Goal: Information Seeking & Learning: Check status

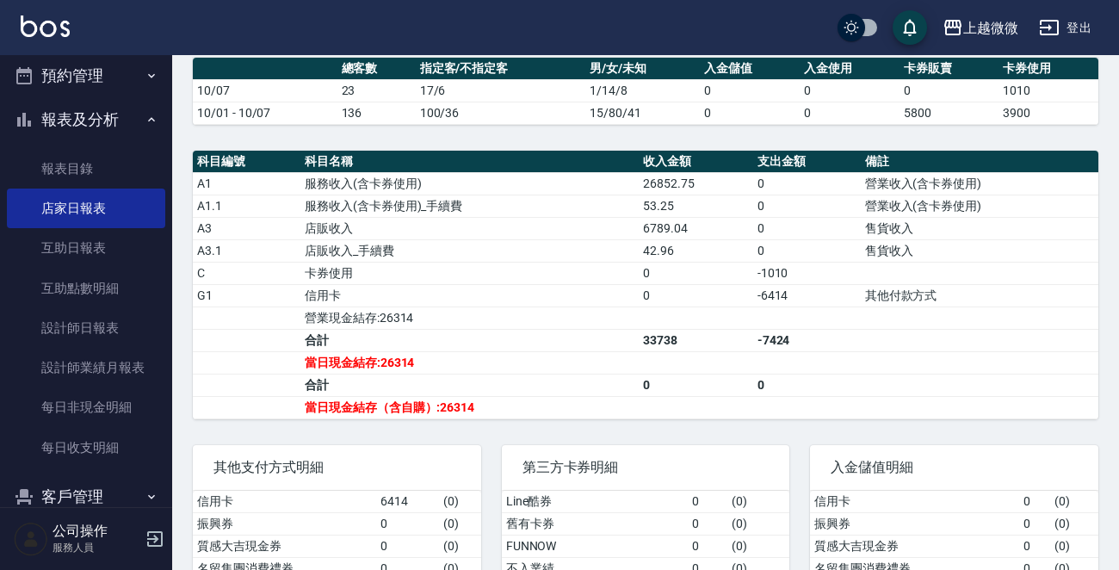
scroll to position [387, 0]
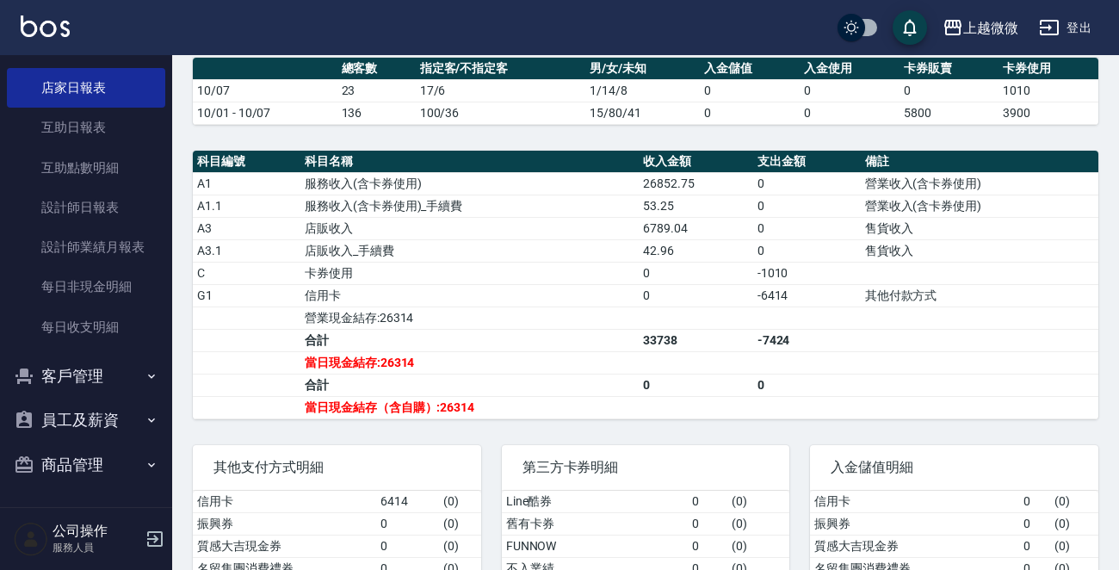
click at [146, 372] on icon "button" at bounding box center [152, 376] width 14 height 14
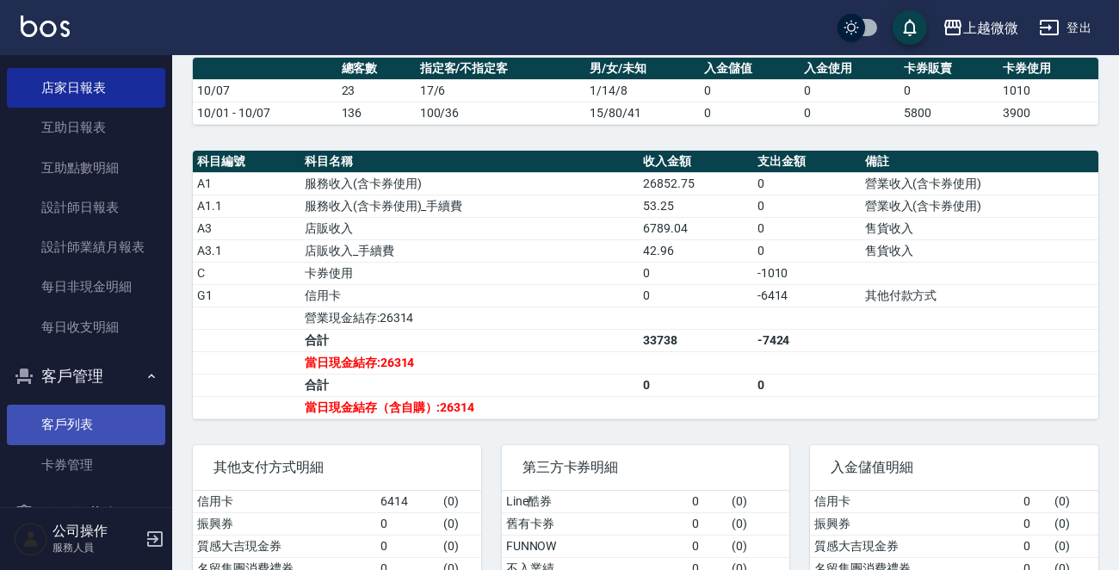
click at [81, 430] on link "客戶列表" at bounding box center [86, 425] width 158 height 40
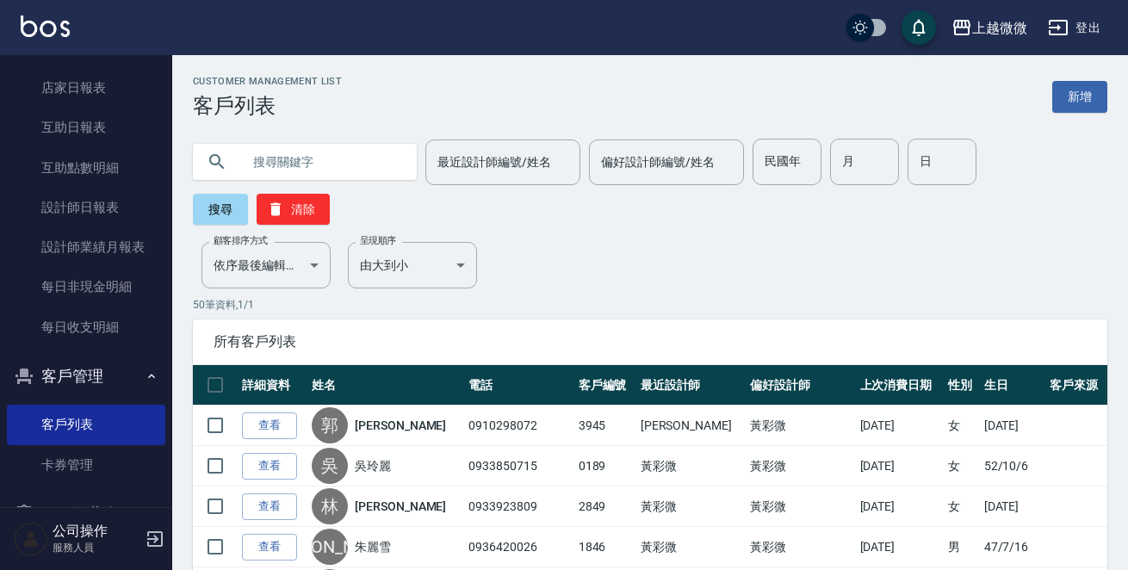
click at [261, 159] on input "text" at bounding box center [322, 162] width 162 height 47
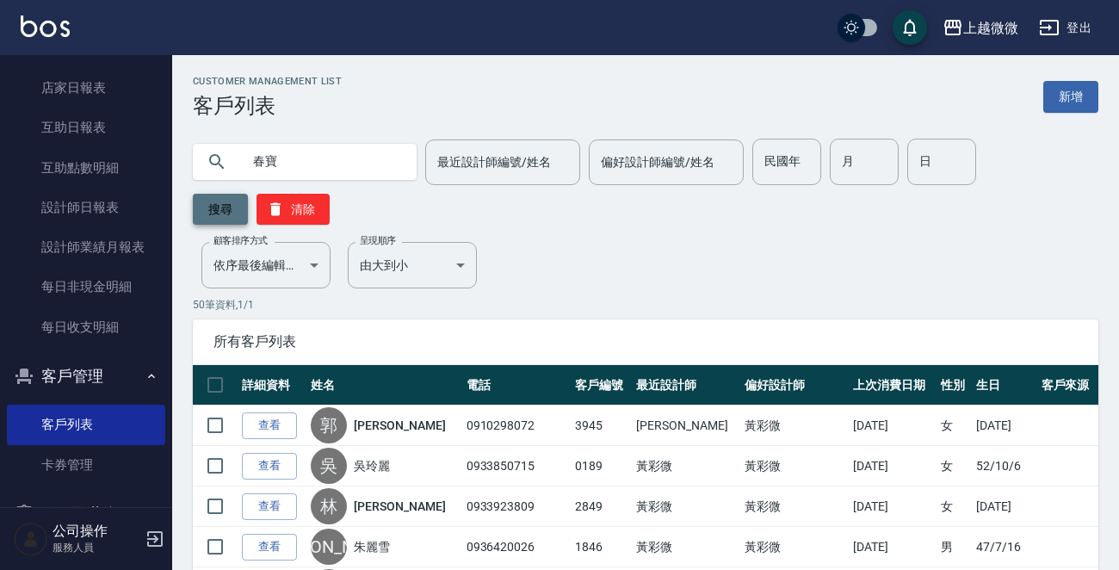
click at [209, 210] on button "搜尋" at bounding box center [220, 209] width 55 height 31
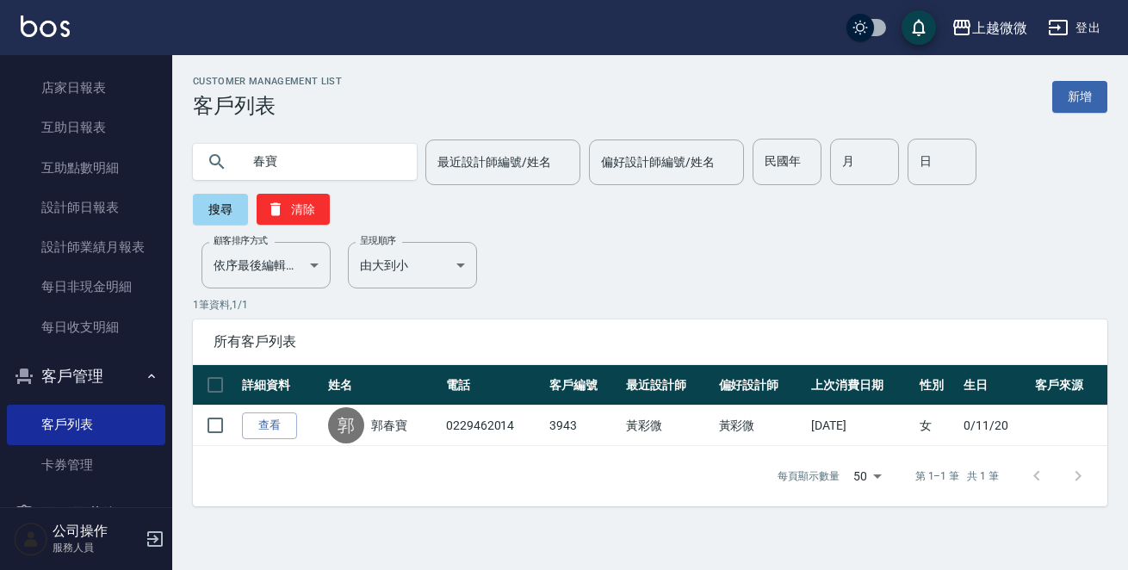
click at [309, 160] on input "春寶" at bounding box center [322, 162] width 162 height 47
type input "春"
type input "陳惠英"
click at [248, 194] on button "搜尋" at bounding box center [220, 209] width 55 height 31
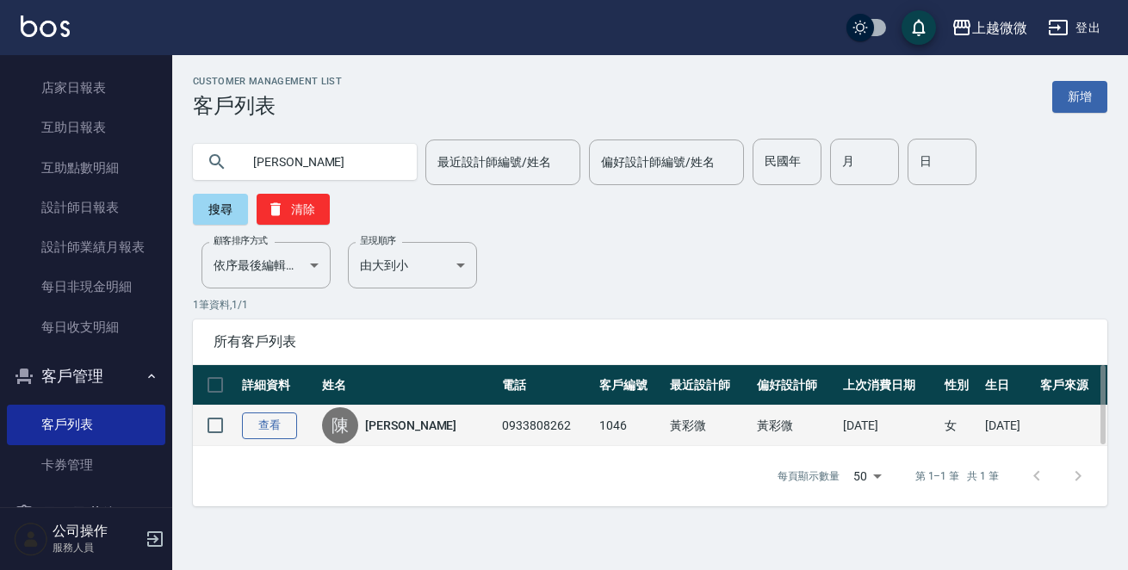
click at [277, 412] on link "查看" at bounding box center [269, 425] width 55 height 27
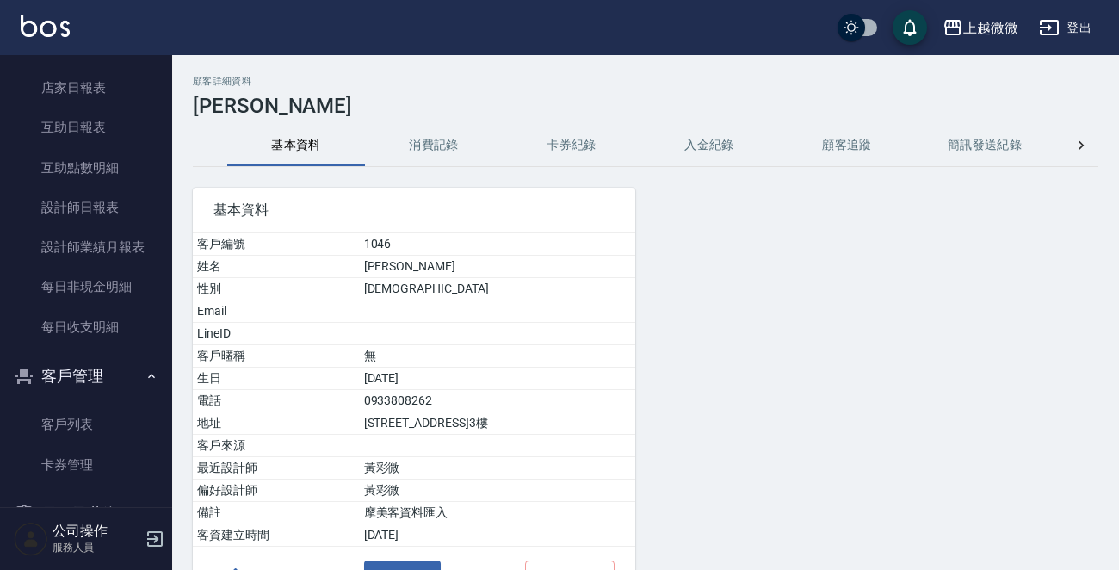
click at [412, 143] on button "消費記錄" at bounding box center [434, 145] width 138 height 41
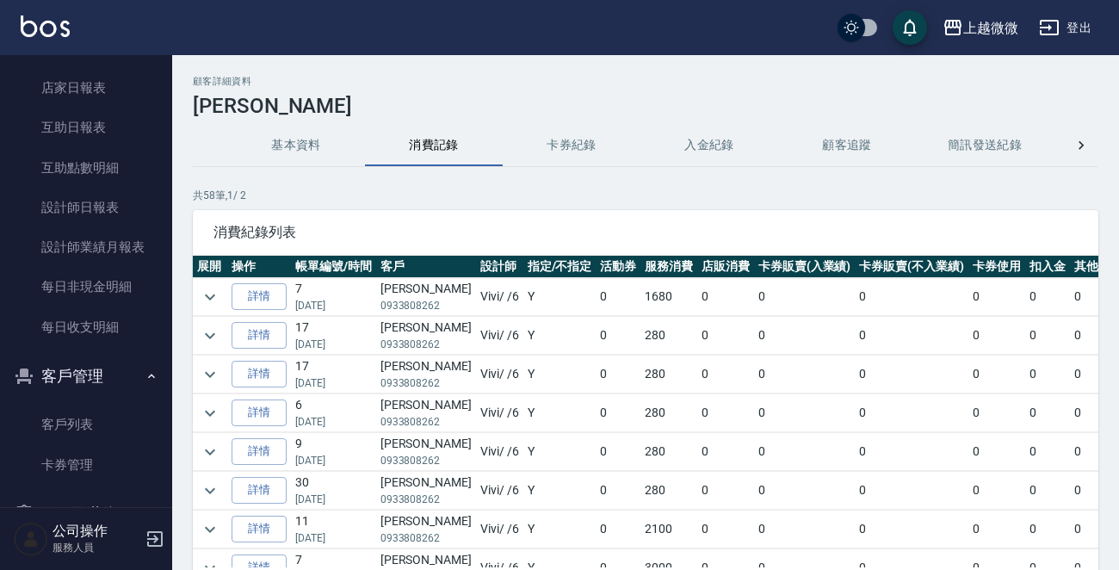
scroll to position [86, 0]
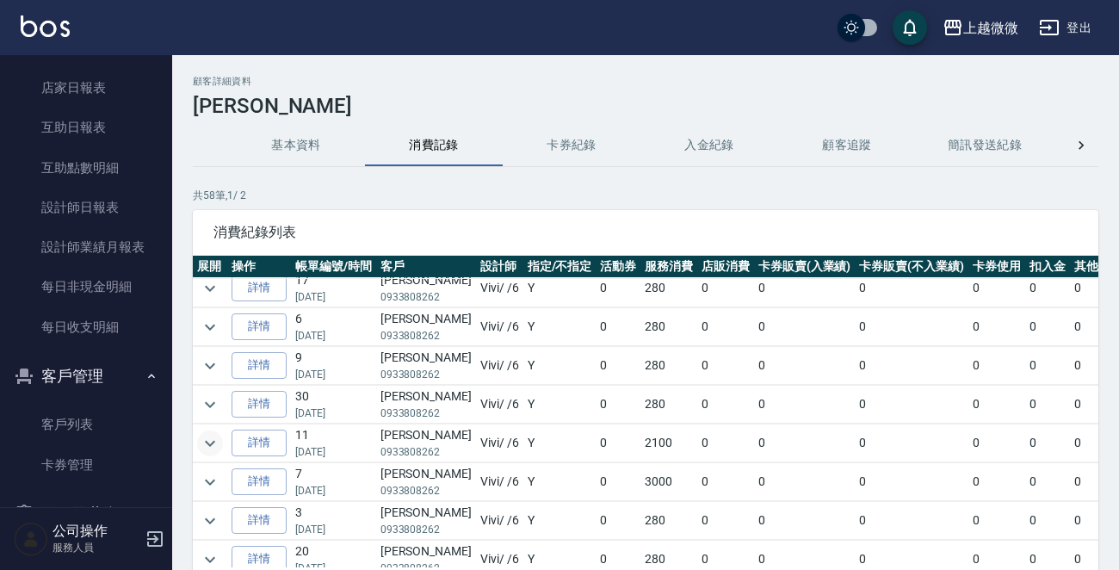
click at [213, 440] on icon "expand row" at bounding box center [210, 443] width 10 height 6
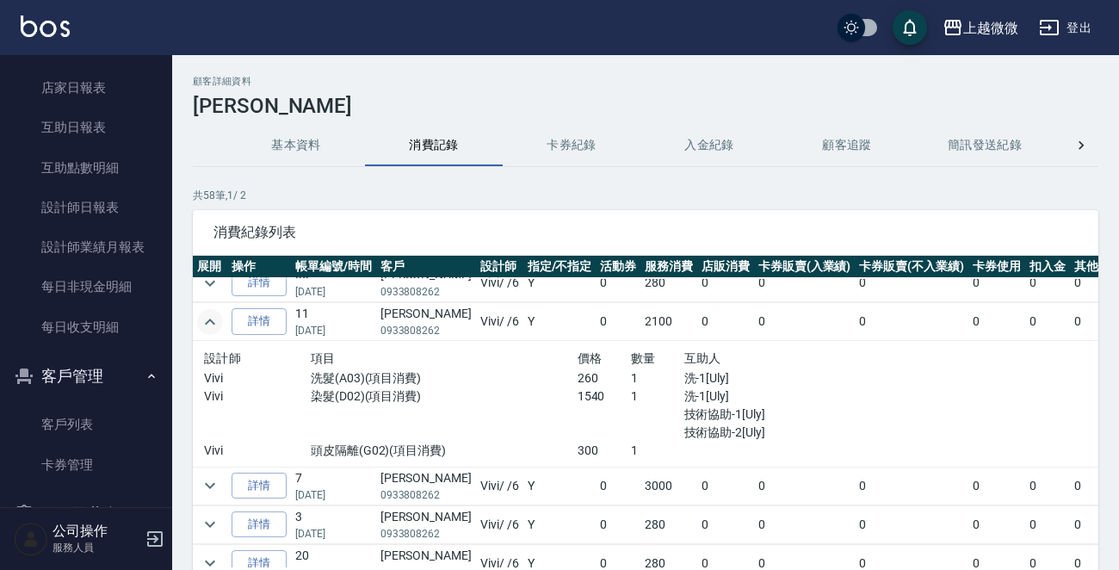
scroll to position [258, 0]
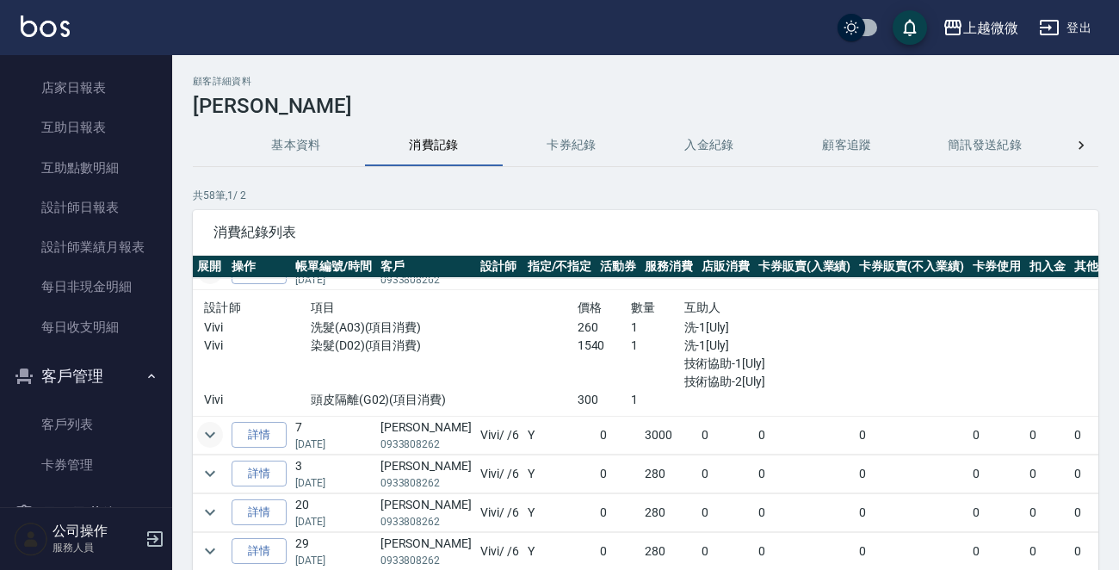
click at [201, 430] on icon "expand row" at bounding box center [210, 435] width 21 height 21
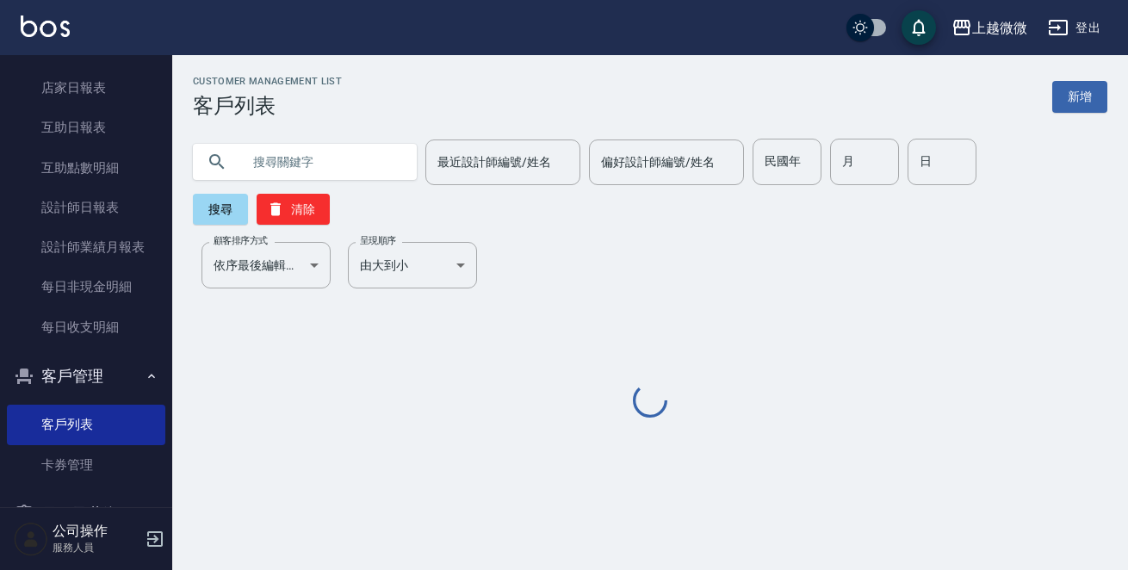
click at [363, 164] on input "text" at bounding box center [322, 162] width 162 height 47
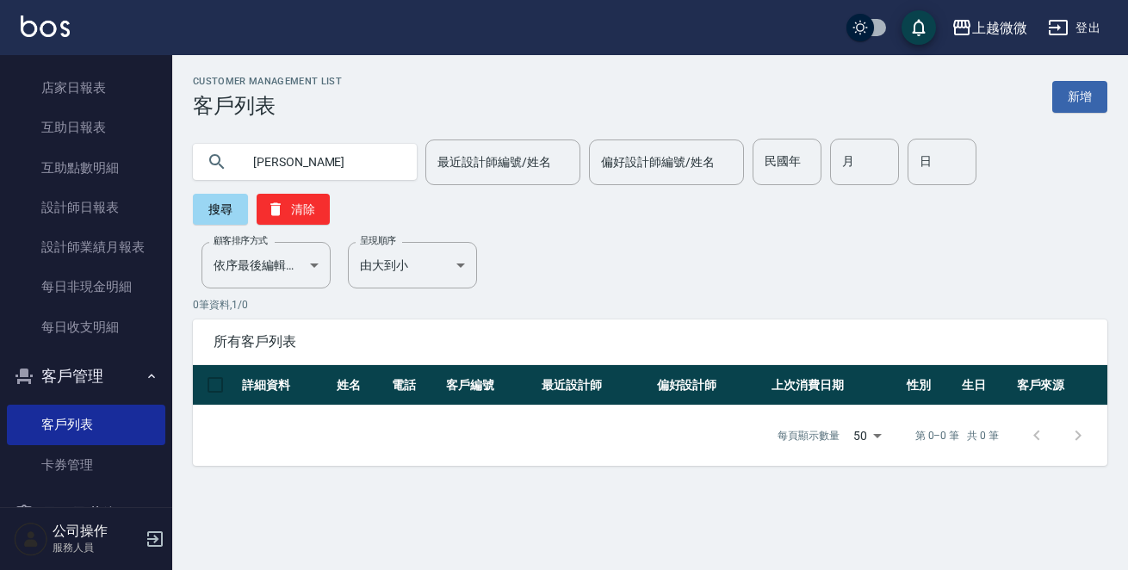
type input "楊寶"
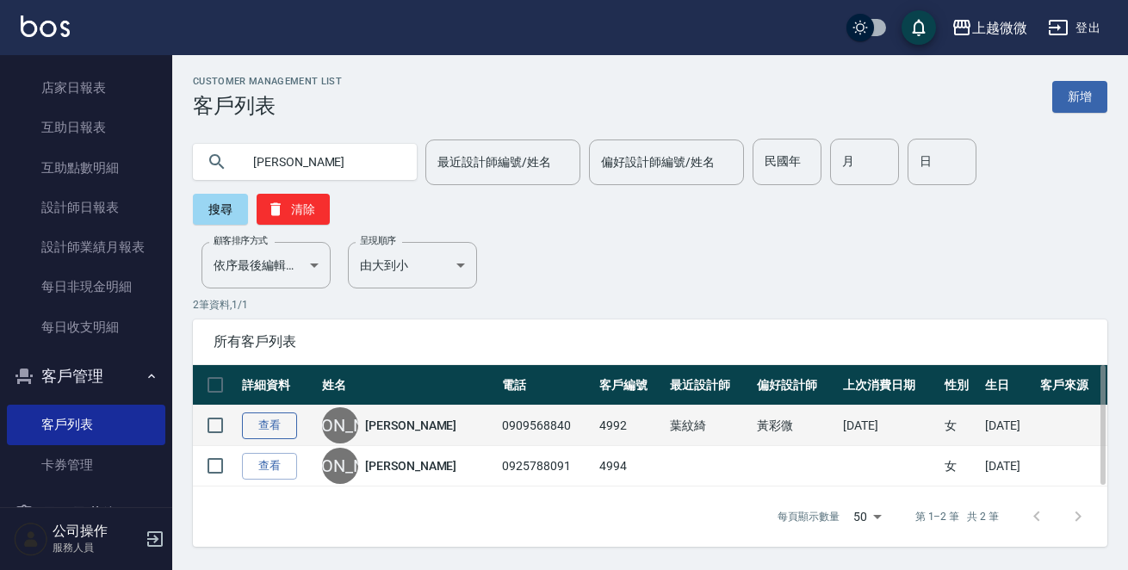
click at [282, 412] on link "查看" at bounding box center [269, 425] width 55 height 27
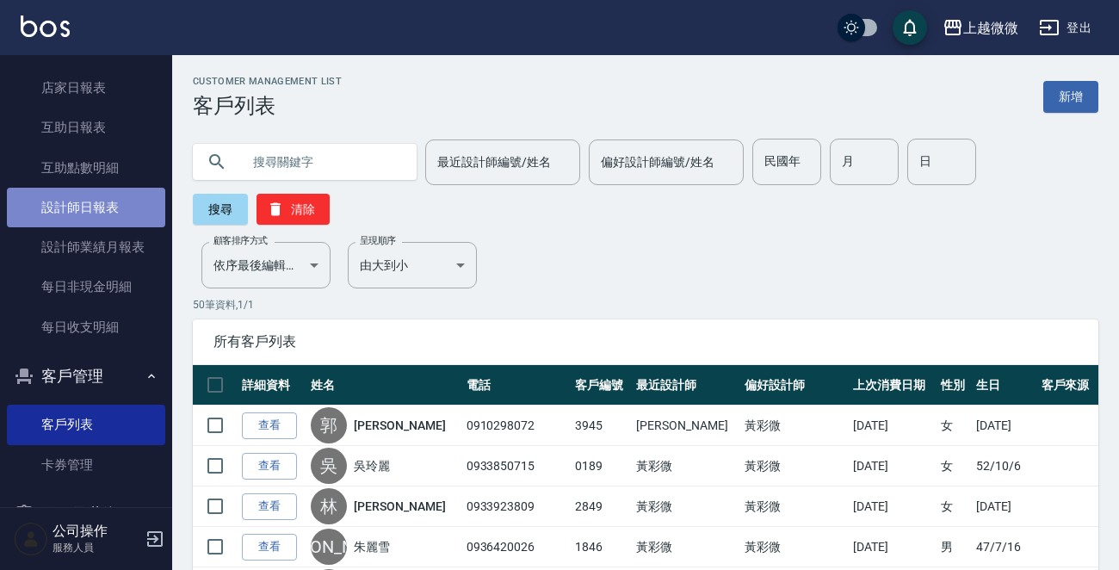
click at [120, 200] on link "設計師日報表" at bounding box center [86, 208] width 158 height 40
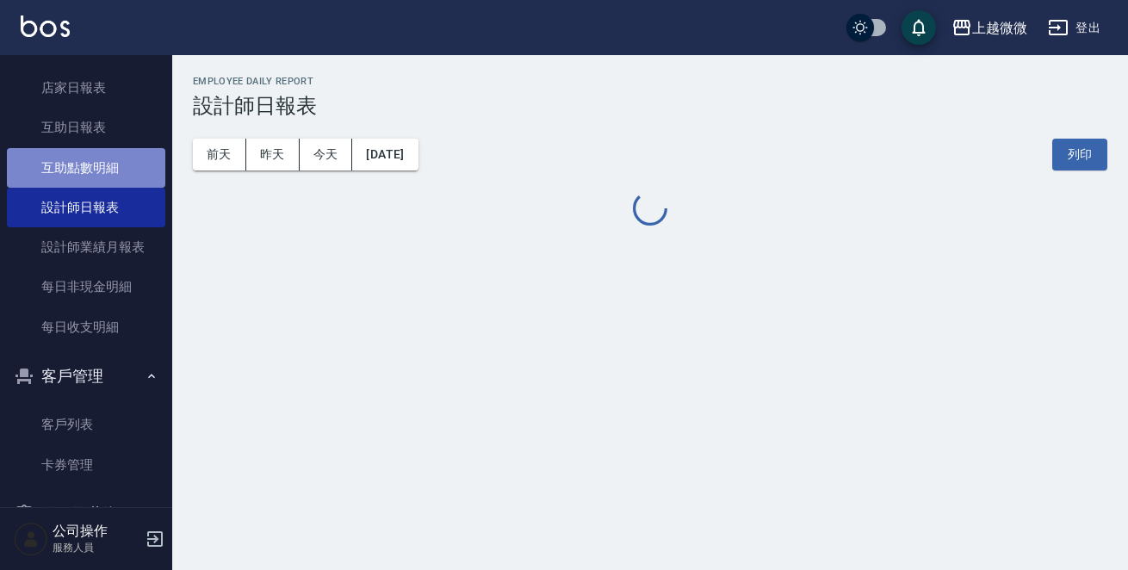
click at [116, 169] on link "互助點數明細" at bounding box center [86, 168] width 158 height 40
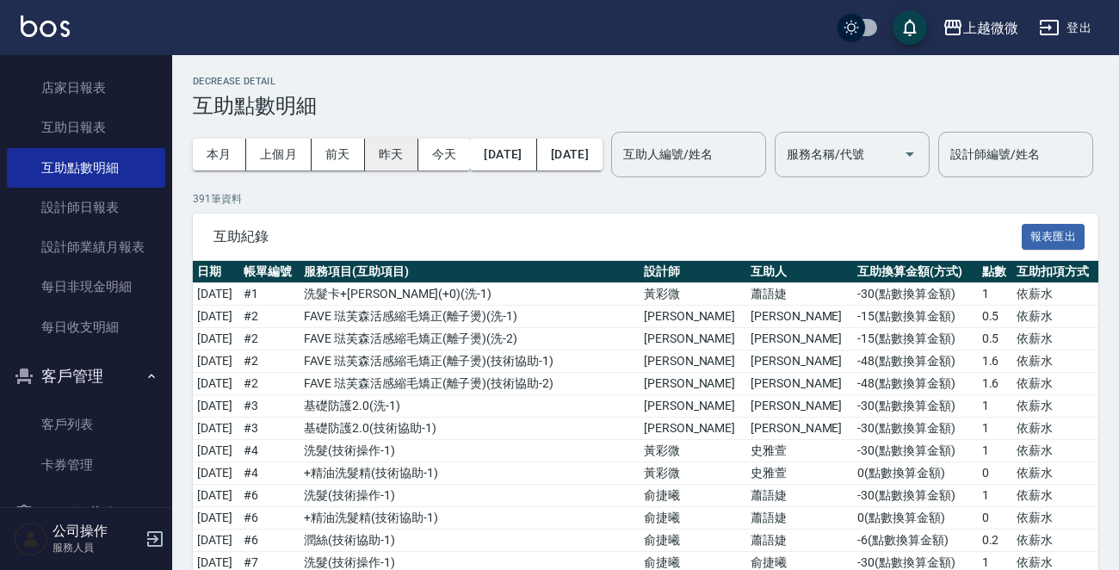
click at [382, 146] on button "昨天" at bounding box center [391, 155] width 53 height 32
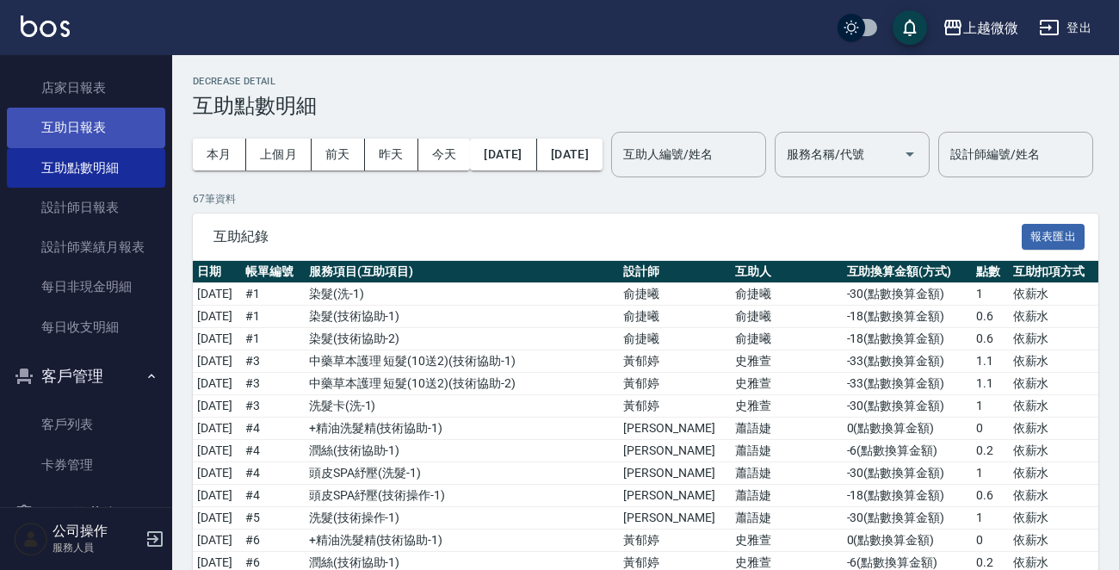
click at [89, 125] on link "互助日報表" at bounding box center [86, 128] width 158 height 40
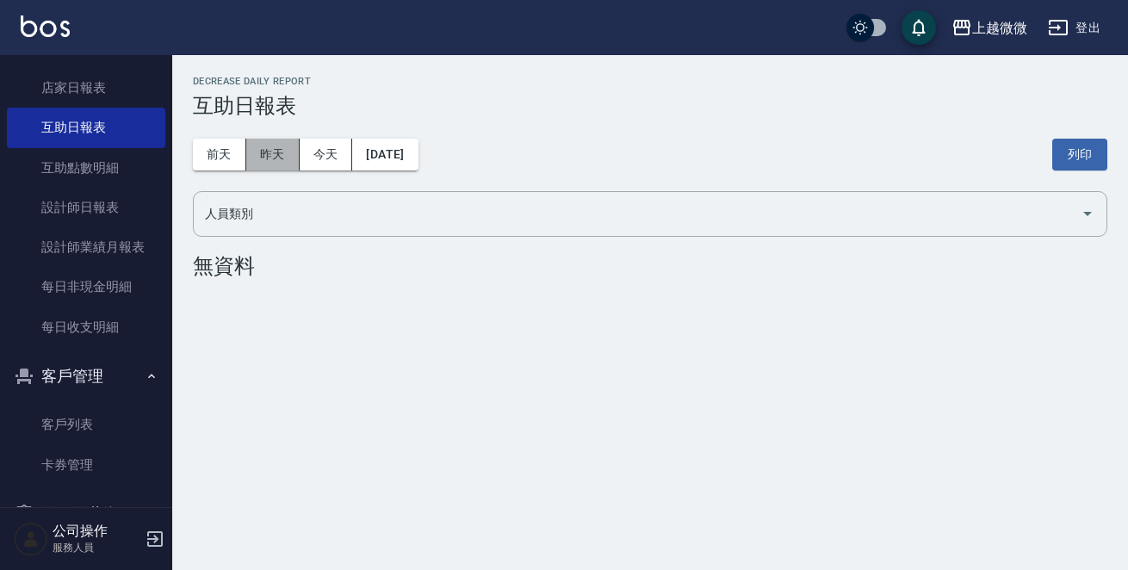
click at [283, 153] on button "昨天" at bounding box center [272, 155] width 53 height 32
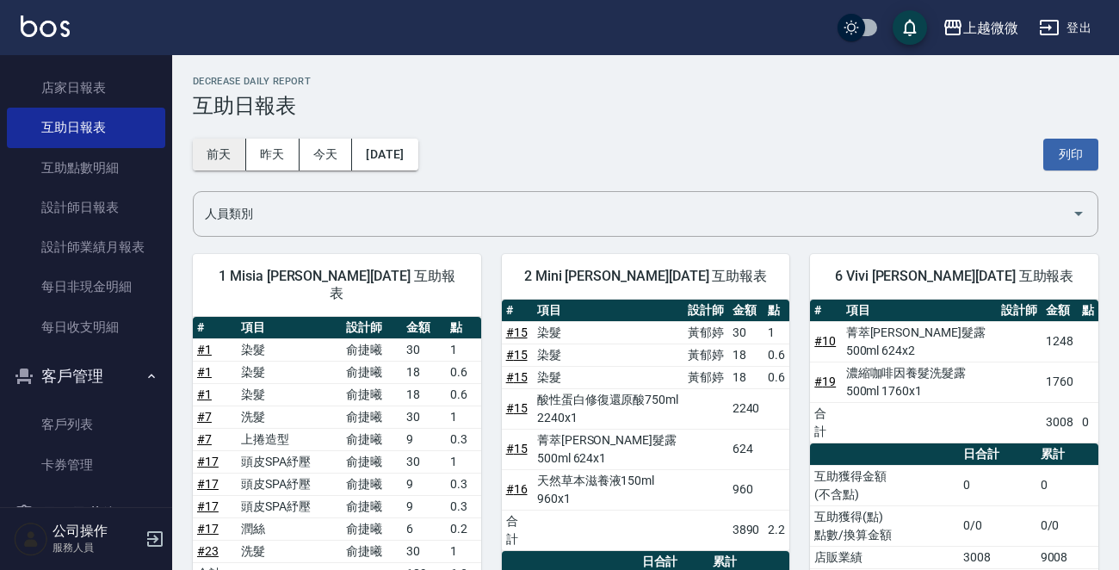
click at [238, 161] on button "前天" at bounding box center [219, 155] width 53 height 32
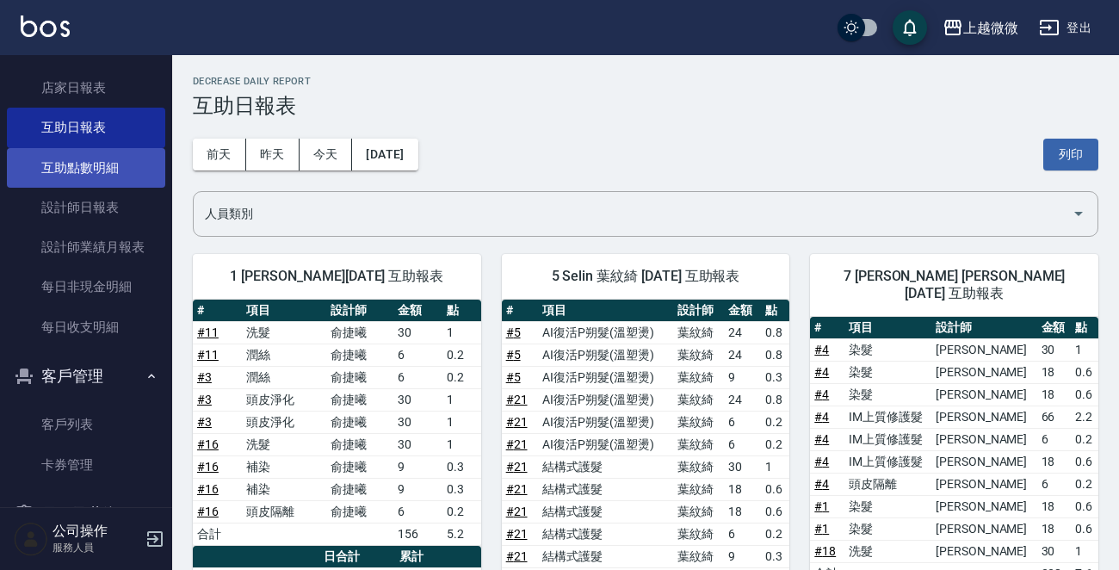
drag, startPoint x: 110, startPoint y: 177, endPoint x: 117, endPoint y: 165, distance: 13.1
click at [112, 177] on link "互助點數明細" at bounding box center [86, 168] width 158 height 40
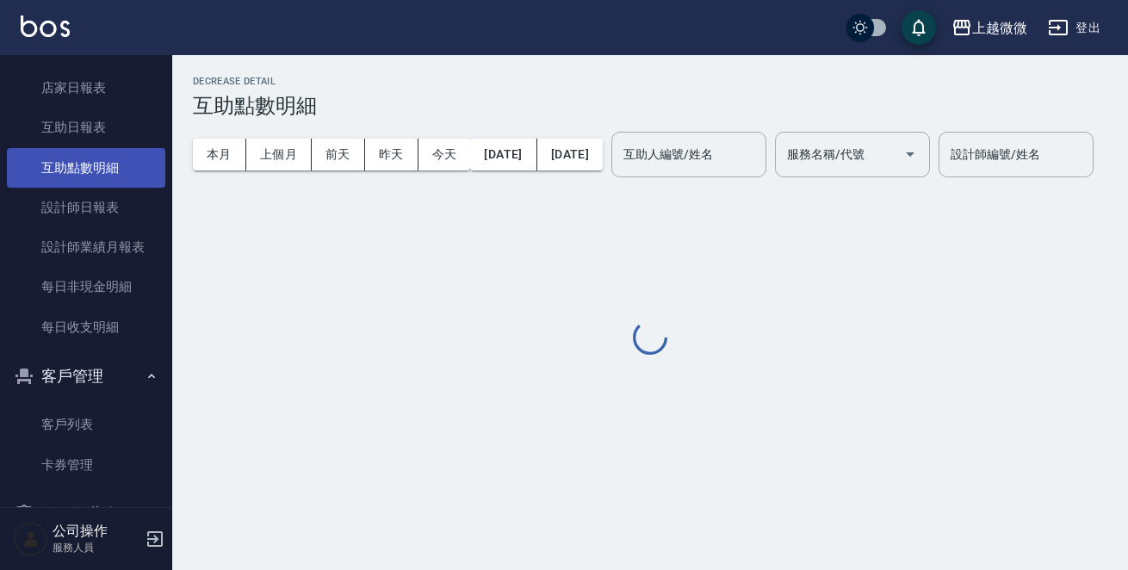
click at [119, 163] on link "互助點數明細" at bounding box center [86, 168] width 158 height 40
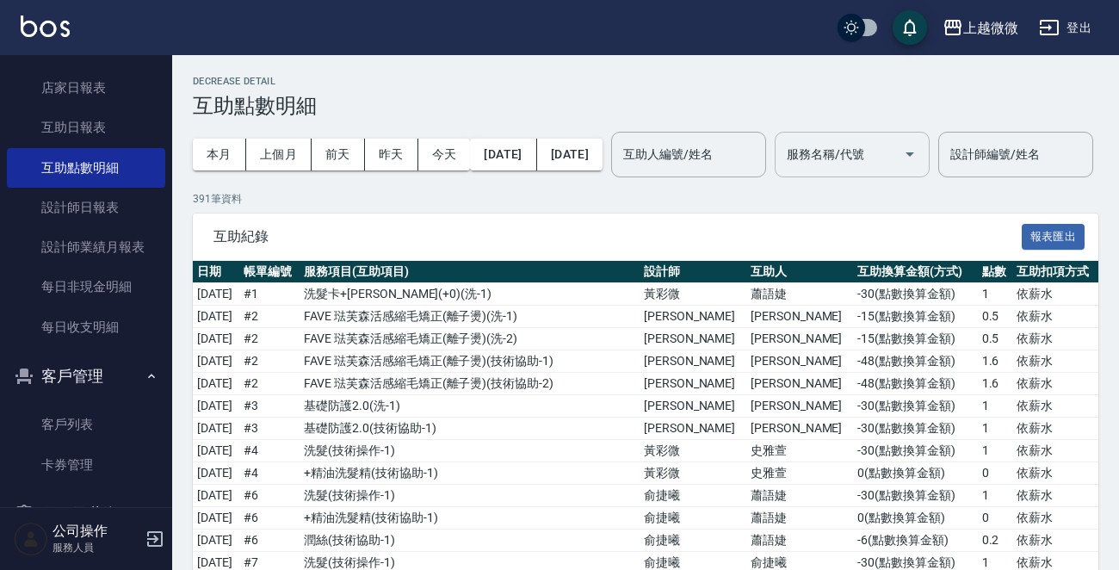
click at [922, 167] on div at bounding box center [909, 155] width 26 height 46
click at [759, 163] on input "互助人編號/姓名" at bounding box center [689, 155] width 140 height 30
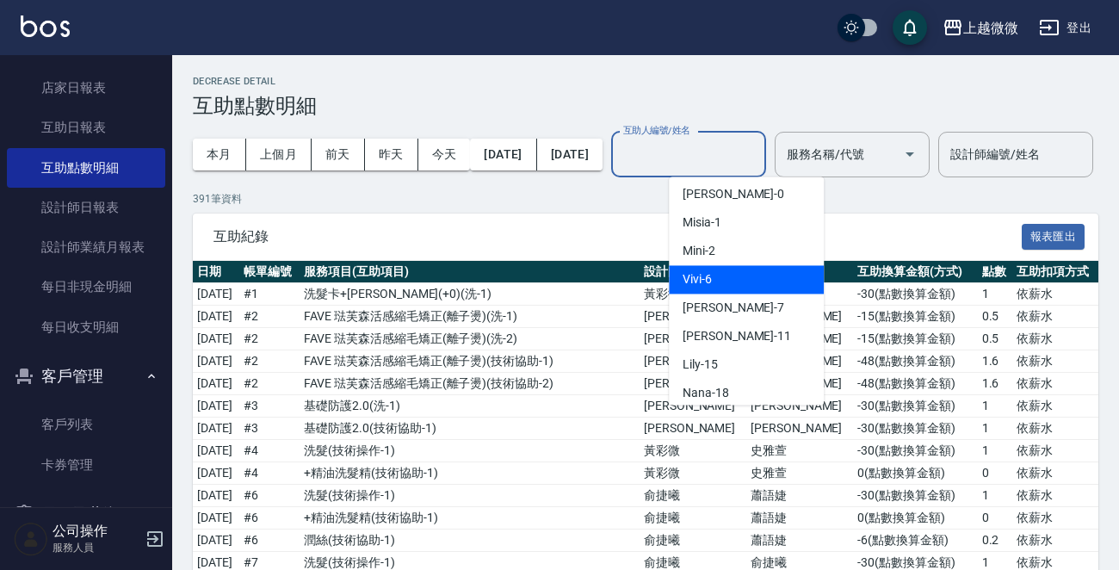
scroll to position [86, 0]
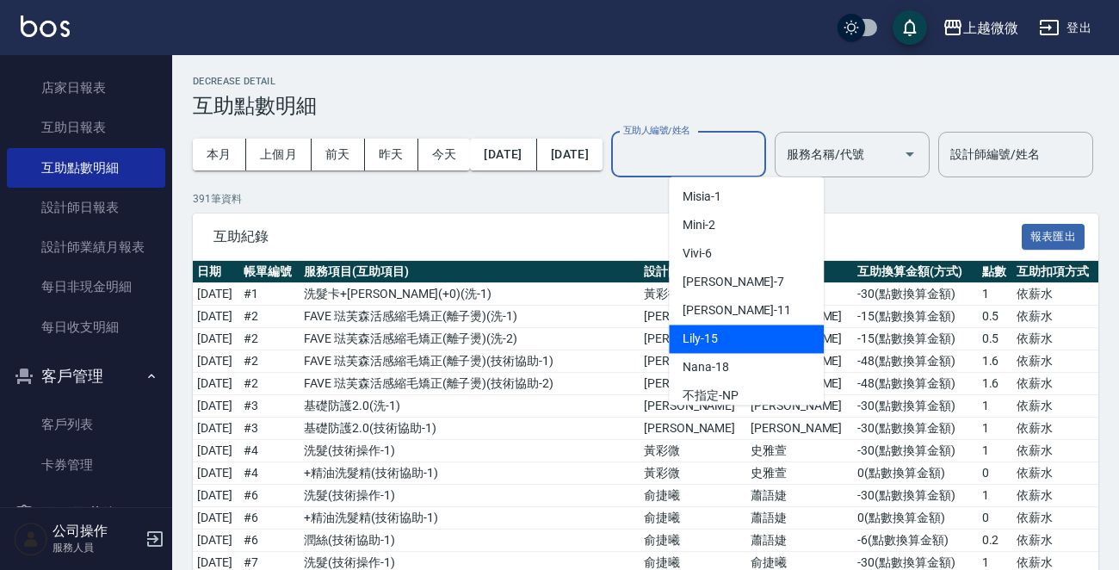
click at [756, 326] on div "Lily -15" at bounding box center [746, 339] width 155 height 28
type input "Lily-15"
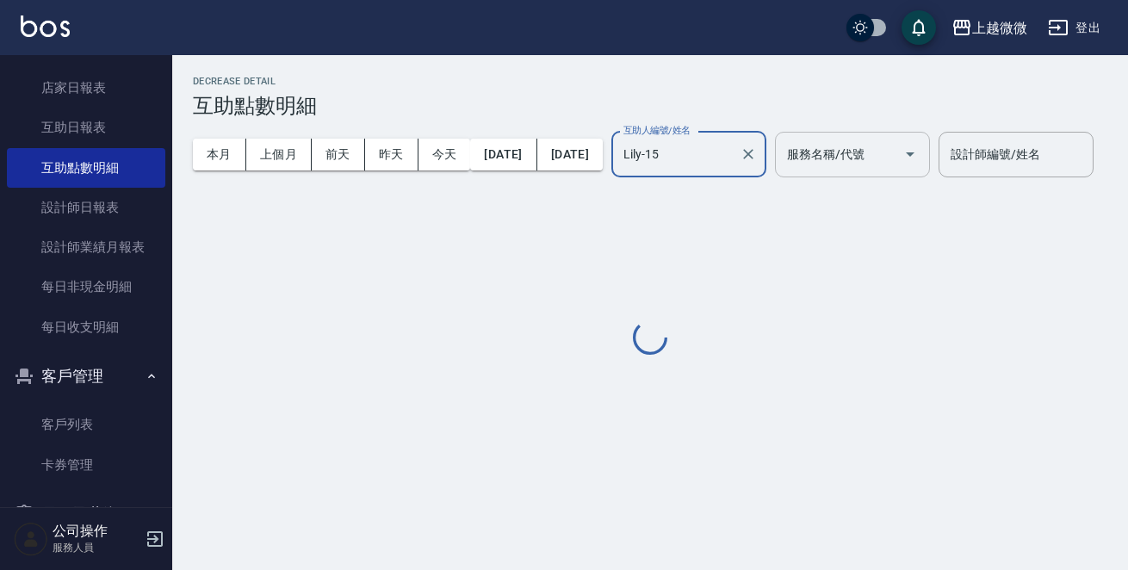
click at [921, 158] on icon "Open" at bounding box center [910, 154] width 21 height 21
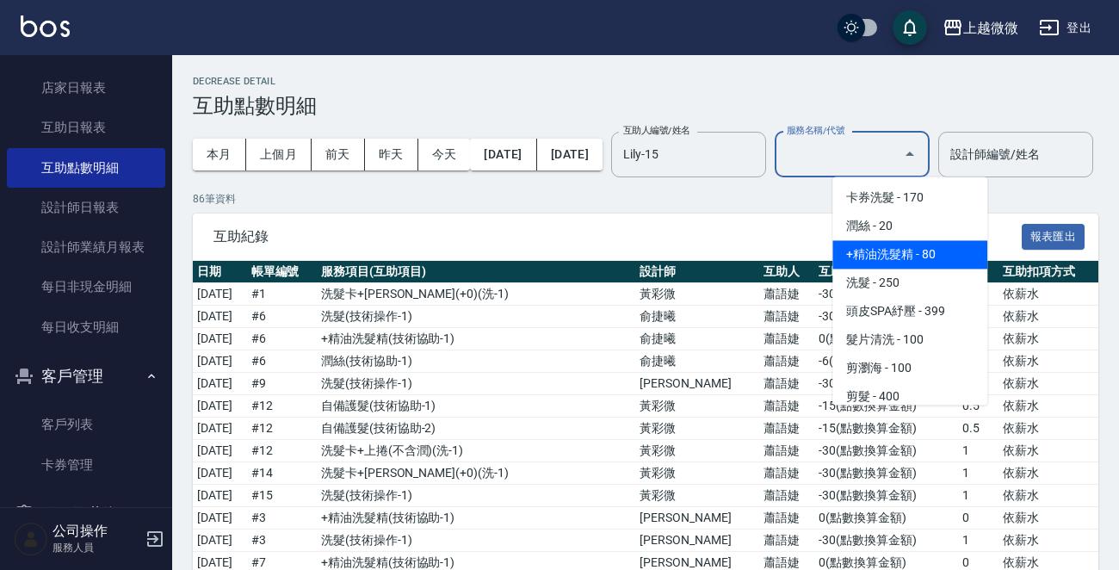
click at [946, 243] on span "+精油洗髮精 - 80" at bounding box center [910, 254] width 155 height 28
type input "+精油洗髮精(A02)"
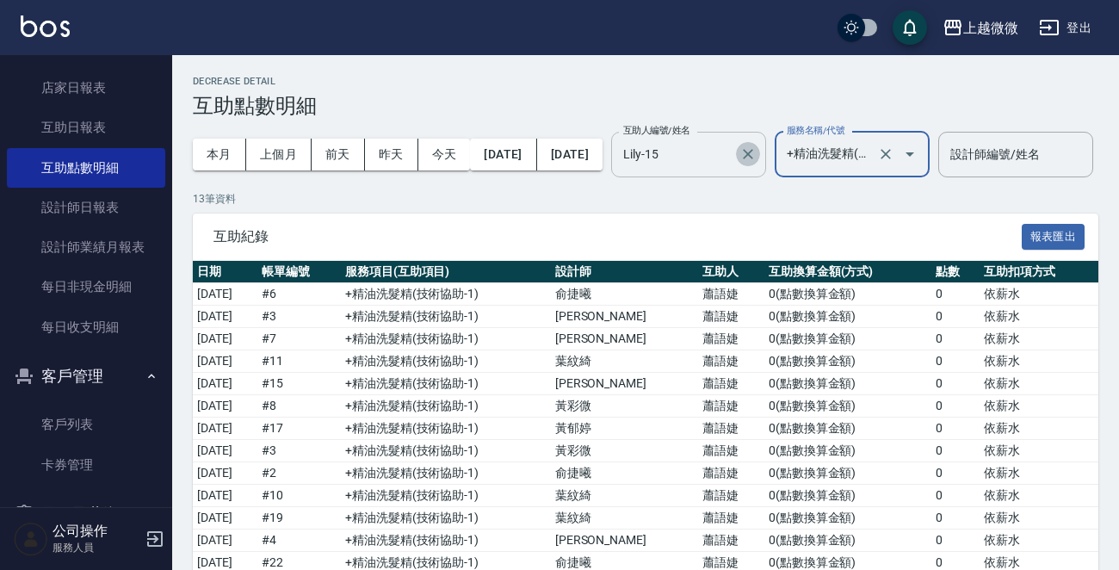
click at [757, 156] on icon "Clear" at bounding box center [748, 154] width 17 height 17
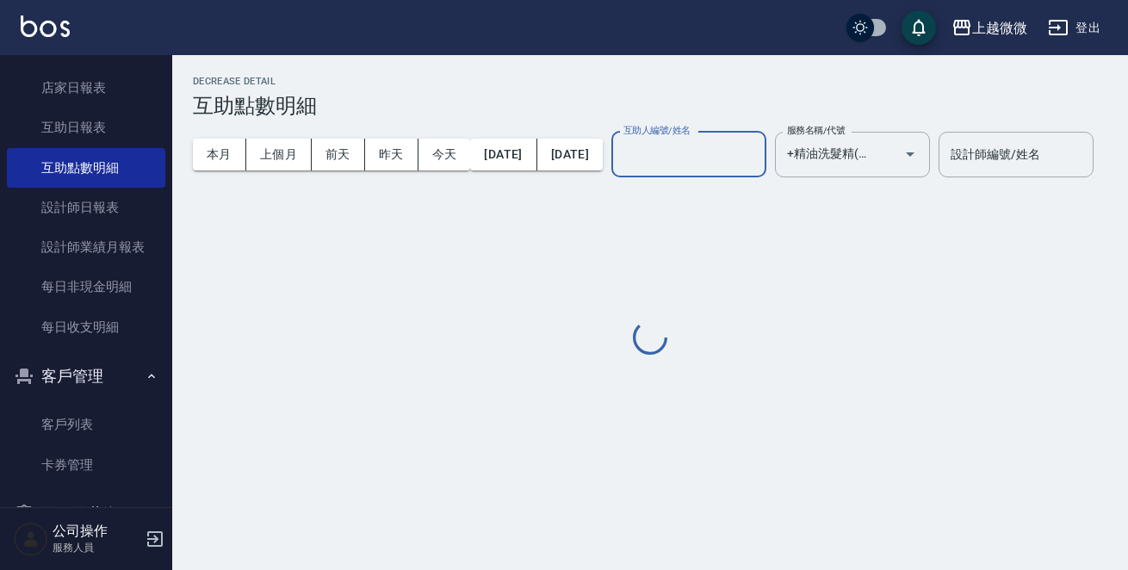
click at [759, 153] on input "互助人編號/姓名" at bounding box center [689, 155] width 140 height 30
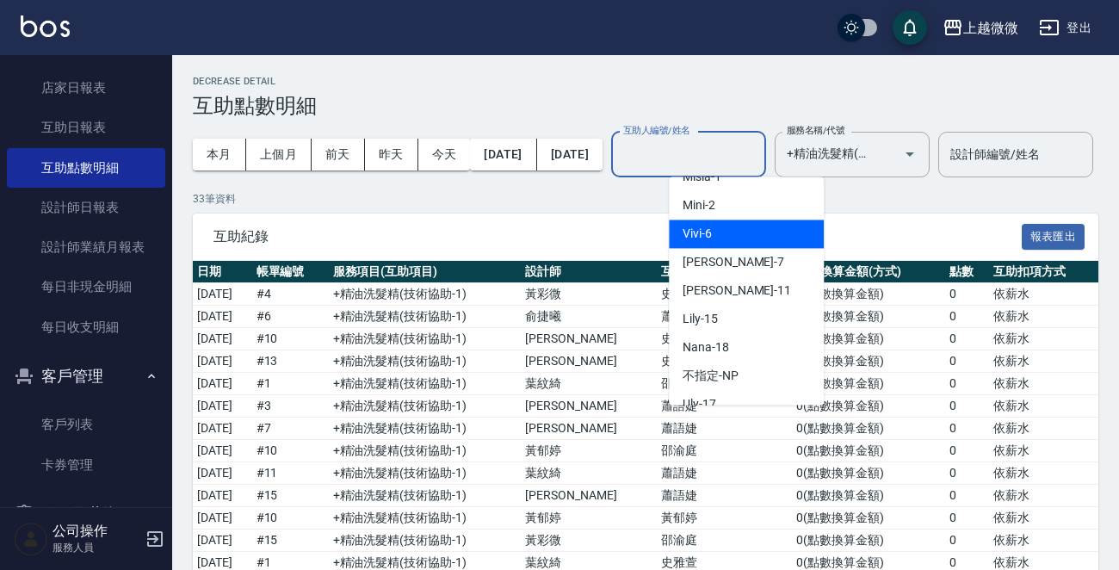
scroll to position [183, 0]
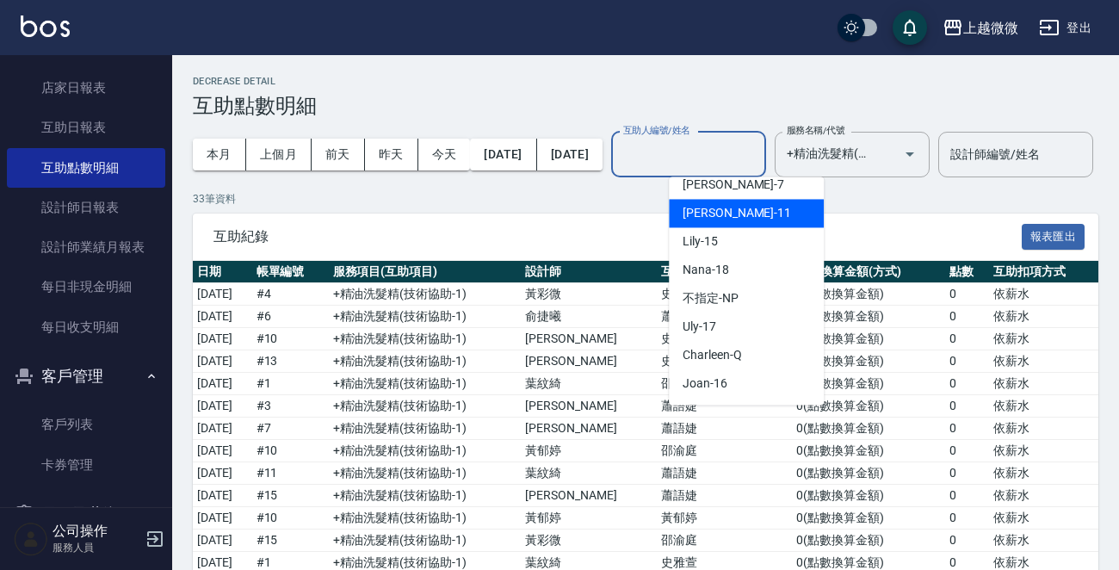
click at [752, 211] on div "Kristin -11" at bounding box center [746, 213] width 155 height 28
type input "Kristin-11"
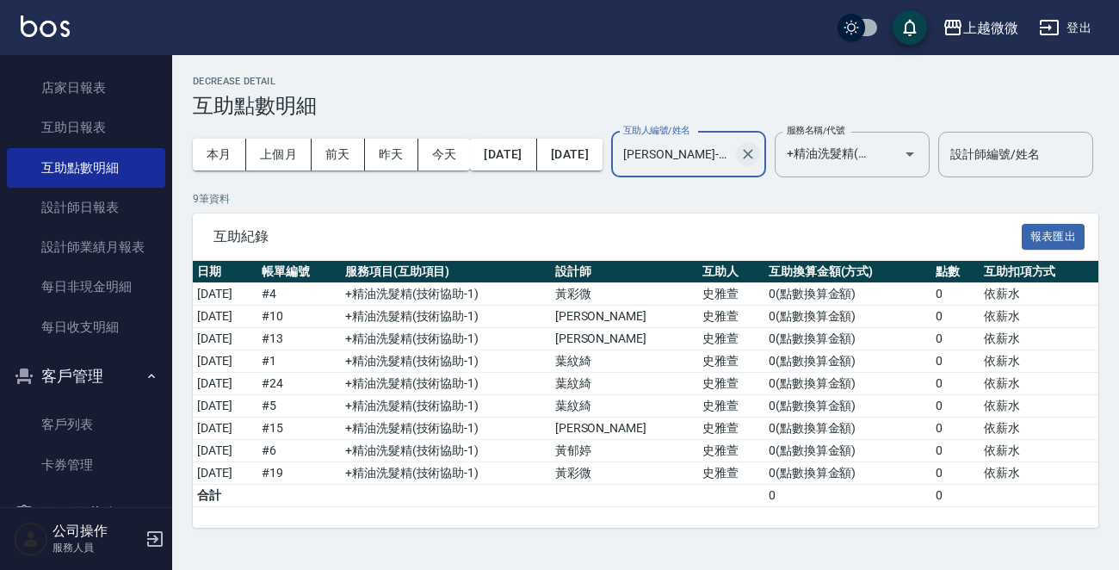
click at [760, 155] on button "Clear" at bounding box center [748, 154] width 24 height 24
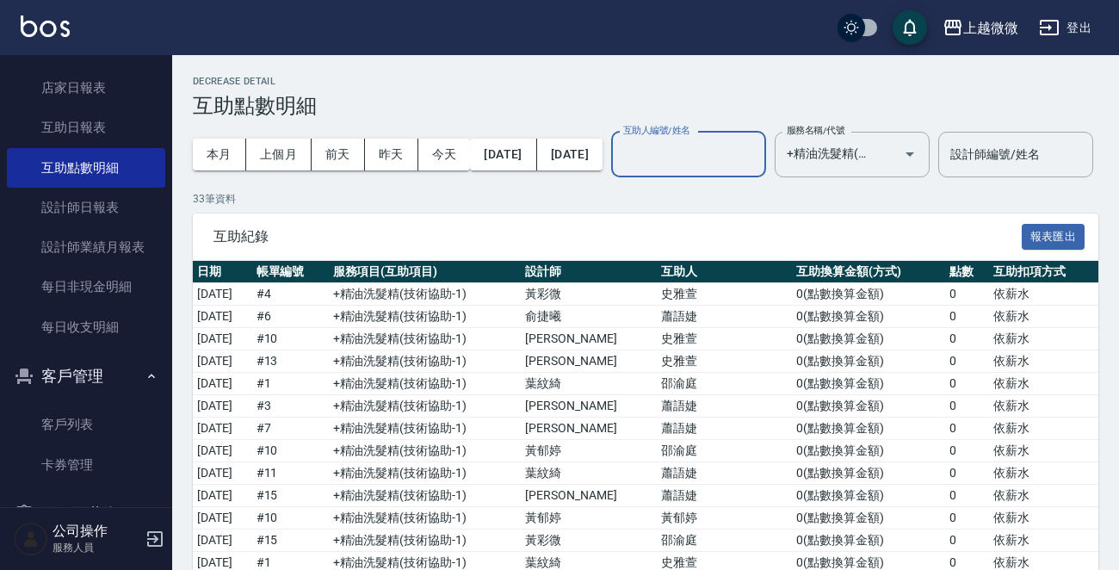
click at [759, 162] on input "互助人編號/姓名" at bounding box center [689, 155] width 140 height 30
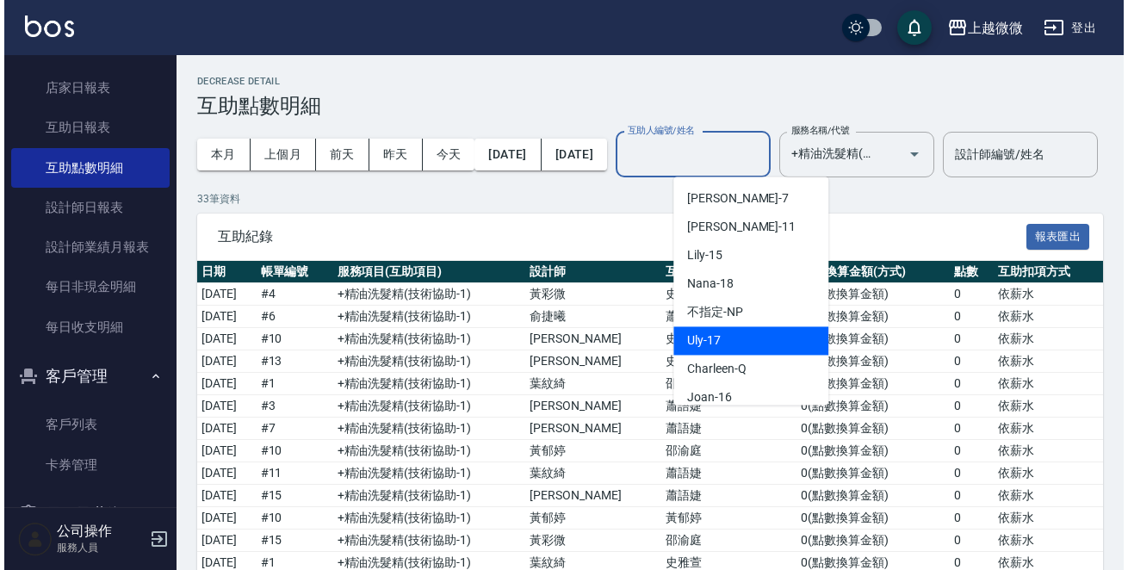
scroll to position [172, 0]
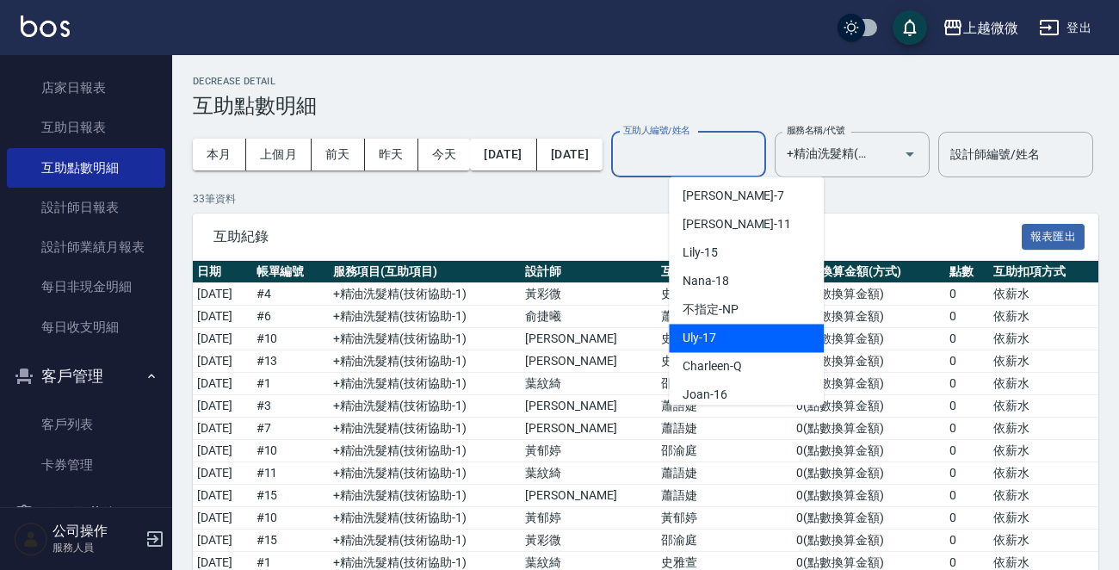
click at [760, 329] on div "Uly -17" at bounding box center [746, 338] width 155 height 28
type input "Uly-17"
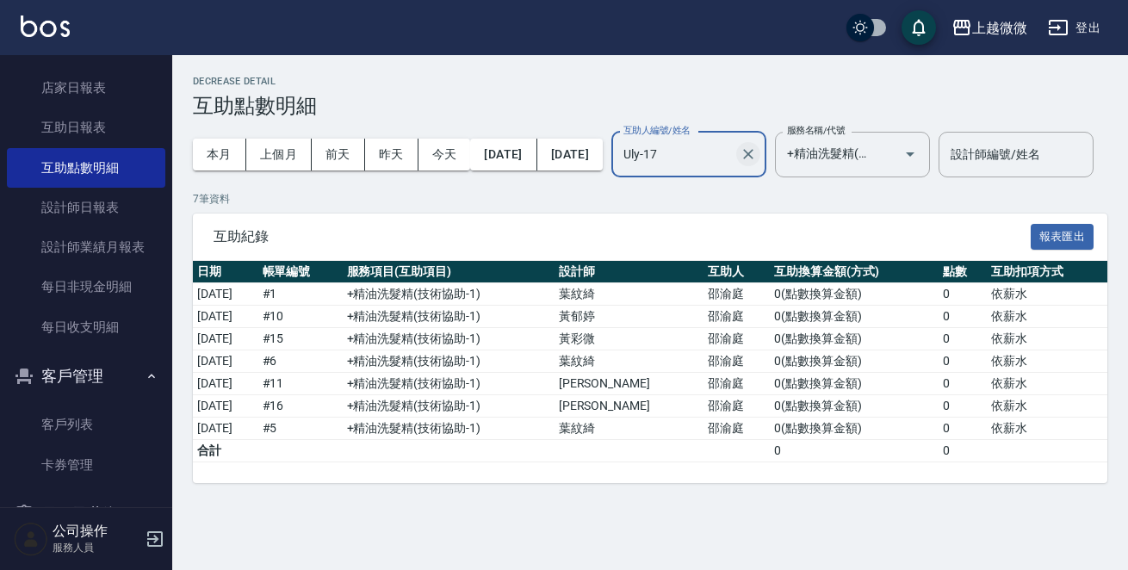
click at [760, 159] on button "Clear" at bounding box center [748, 154] width 24 height 24
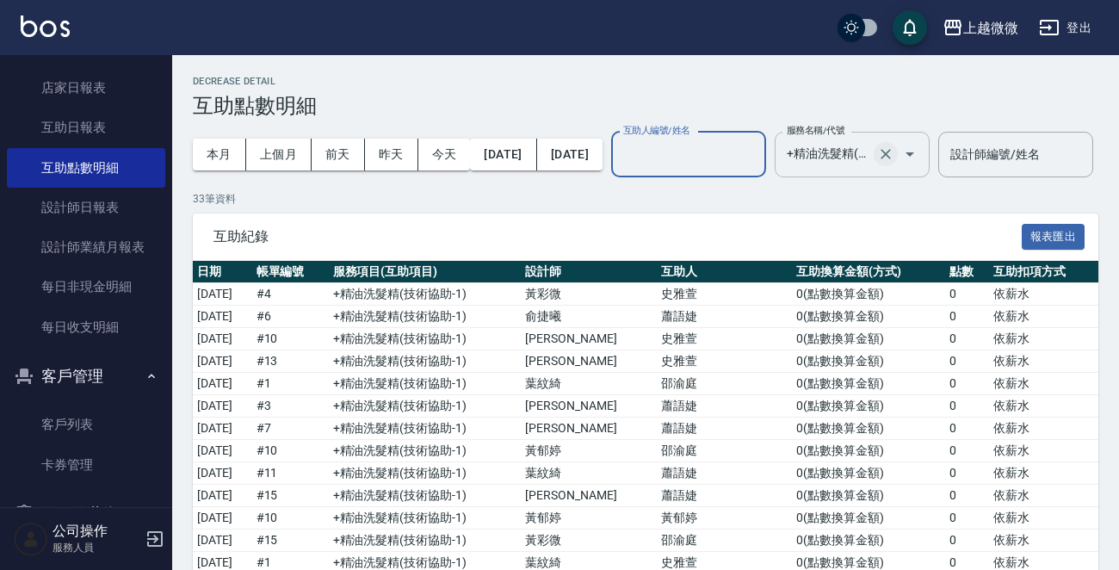
click at [895, 153] on icon "Clear" at bounding box center [886, 154] width 17 height 17
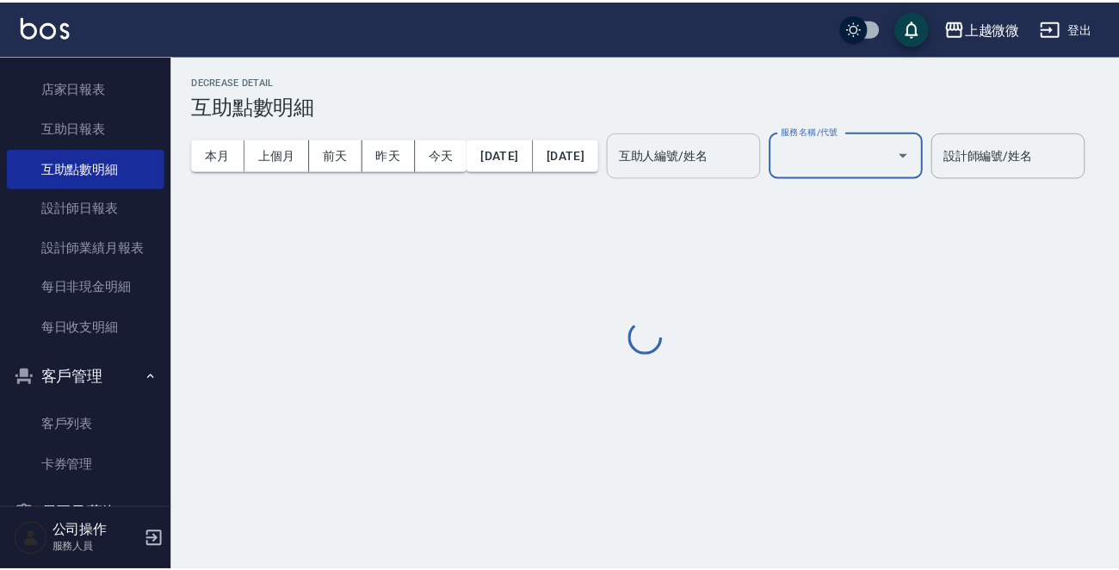
scroll to position [0, 0]
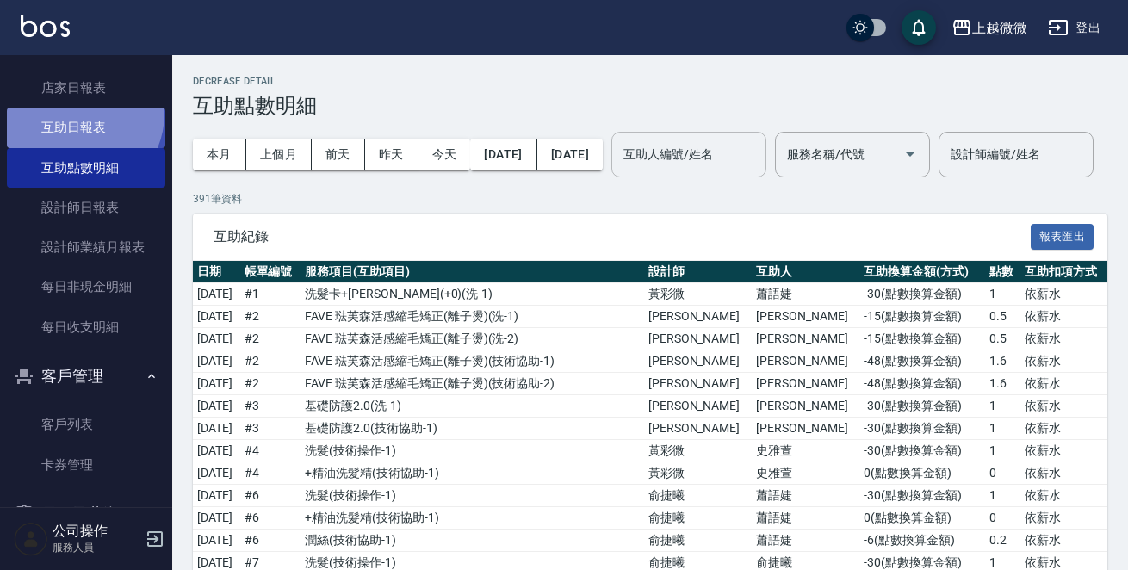
click at [75, 113] on link "互助日報表" at bounding box center [86, 128] width 158 height 40
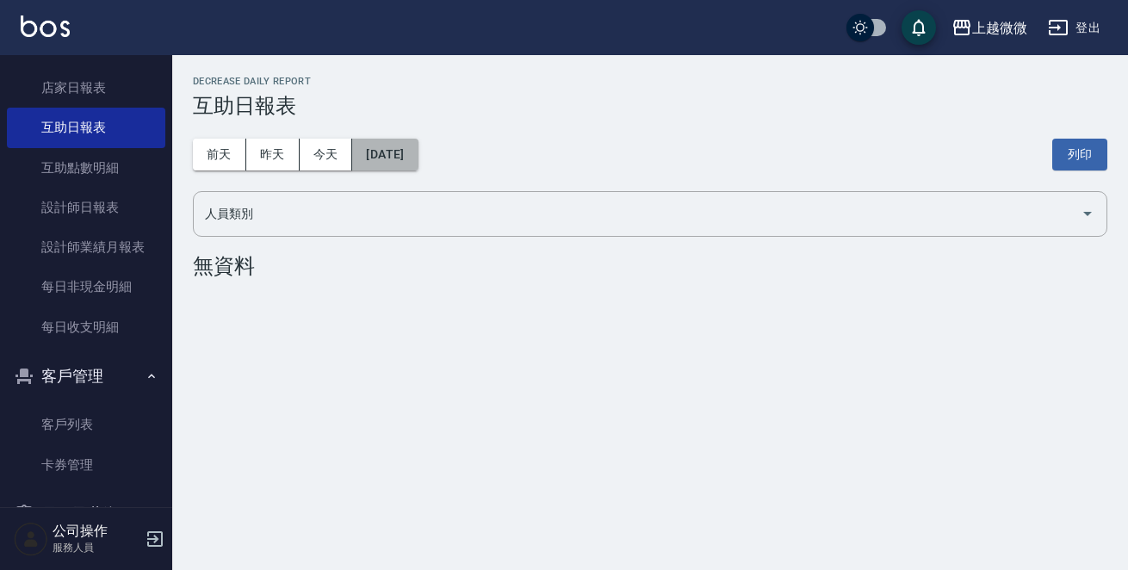
click at [418, 145] on button "2025/10/08" at bounding box center [384, 155] width 65 height 32
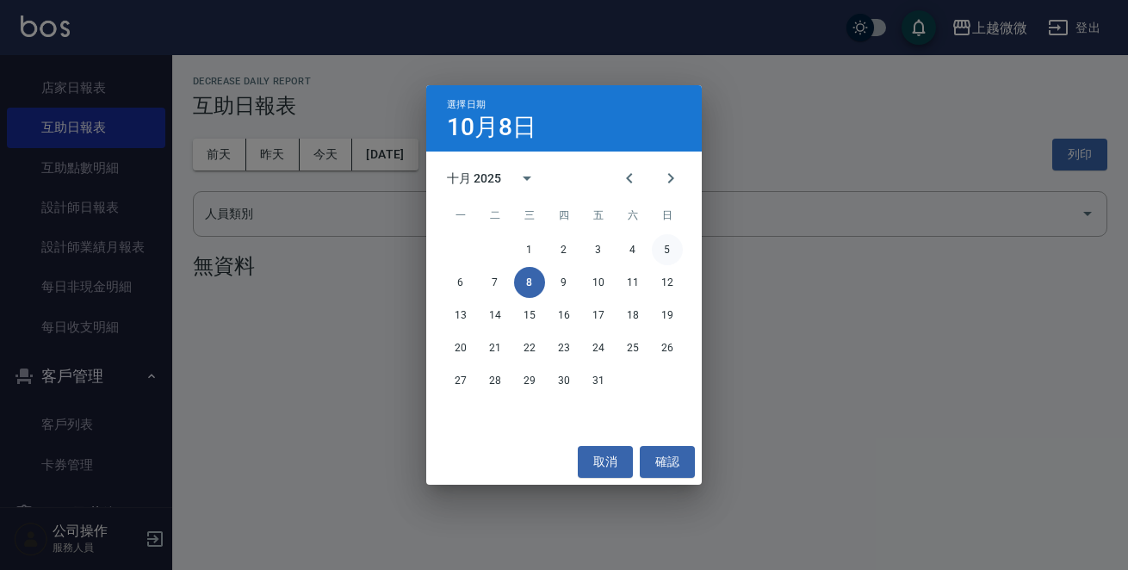
click at [658, 248] on button "5" at bounding box center [667, 249] width 31 height 31
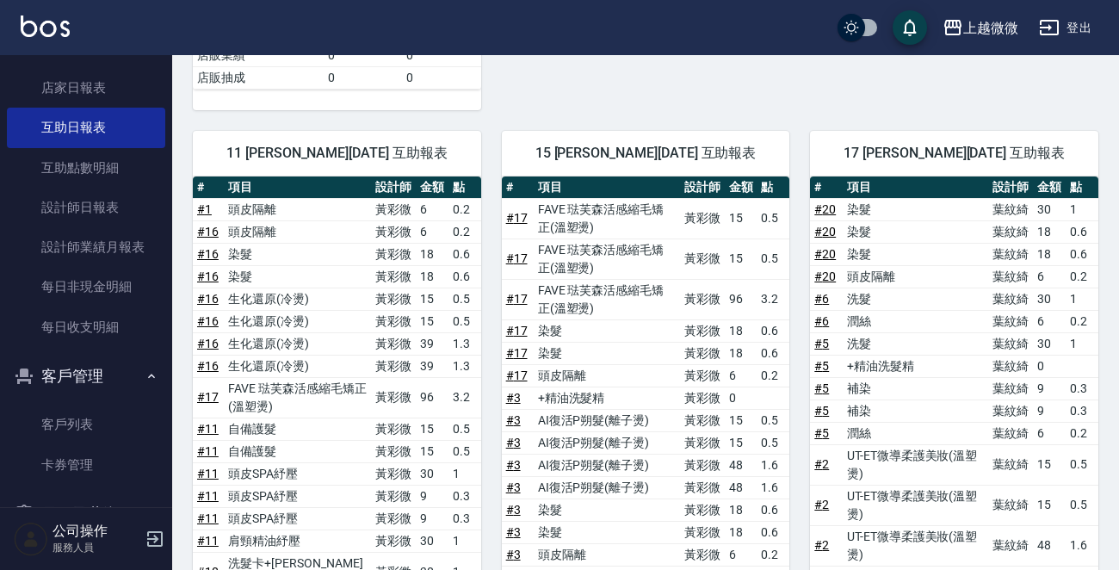
scroll to position [870, 0]
